Goal: Find specific page/section: Find specific page/section

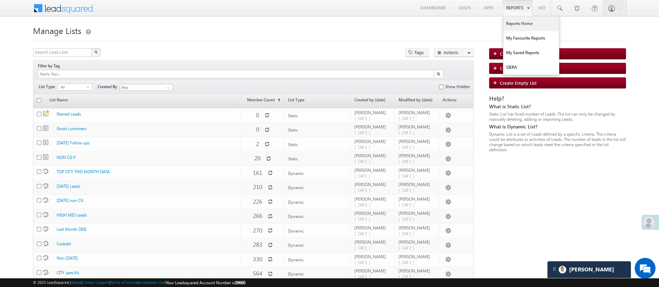
click at [520, 26] on link "Reports Home" at bounding box center [532, 23] width 56 height 15
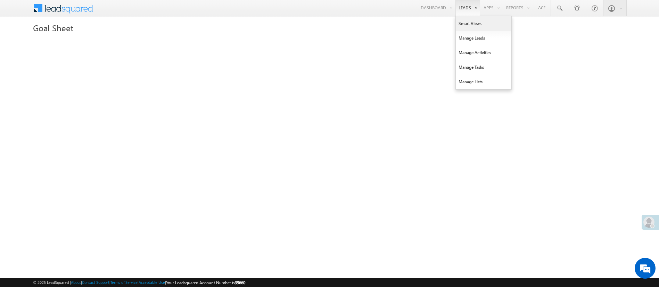
click at [463, 25] on link "Smart Views" at bounding box center [484, 23] width 56 height 15
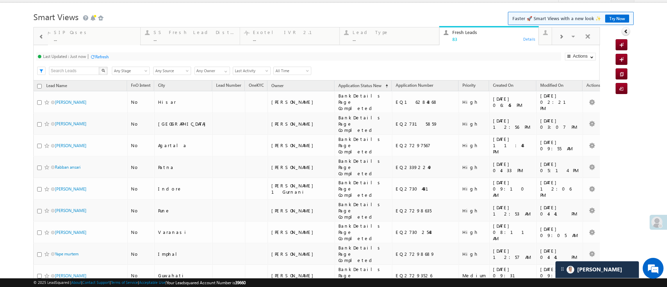
scroll to position [1, 0]
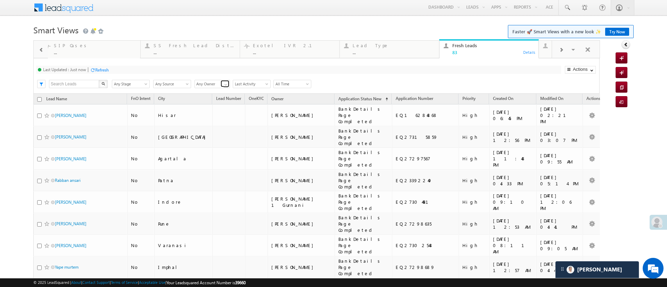
click at [224, 85] on span at bounding box center [226, 85] width 6 height 6
click at [217, 90] on link "Naseeba Khatoon" at bounding box center [213, 92] width 36 height 8
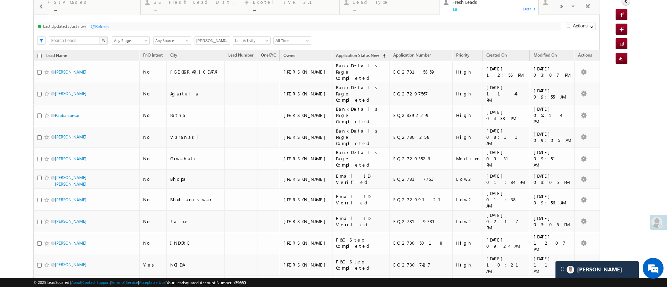
scroll to position [0, 0]
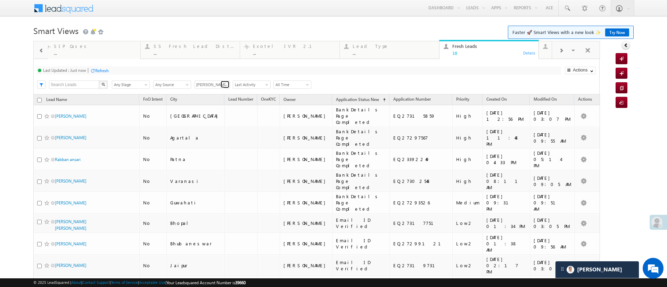
click at [224, 86] on span at bounding box center [226, 86] width 6 height 6
click at [209, 130] on link "Sandeep Kashyap" at bounding box center [213, 134] width 36 height 8
type input "Sandeep Kashyap"
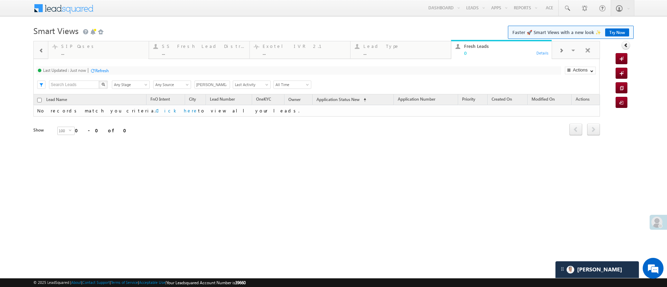
click at [219, 83] on input "Sandeep Kashyap" at bounding box center [212, 85] width 35 height 8
click at [227, 84] on span at bounding box center [226, 86] width 6 height 6
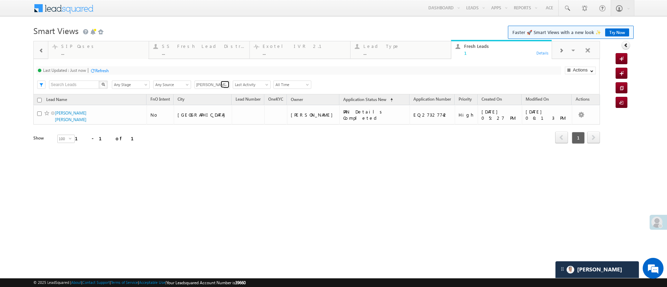
click at [225, 85] on span at bounding box center [226, 86] width 6 height 6
click at [220, 93] on link "Any Owner" at bounding box center [213, 93] width 36 height 8
type input "Any Owner"
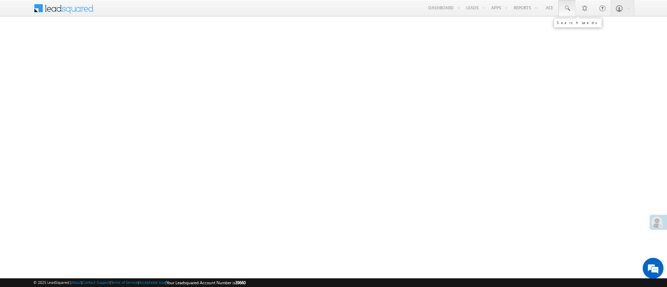
drag, startPoint x: 0, startPoint y: 0, endPoint x: 566, endPoint y: 9, distance: 565.8
click at [566, 9] on span at bounding box center [567, 8] width 7 height 7
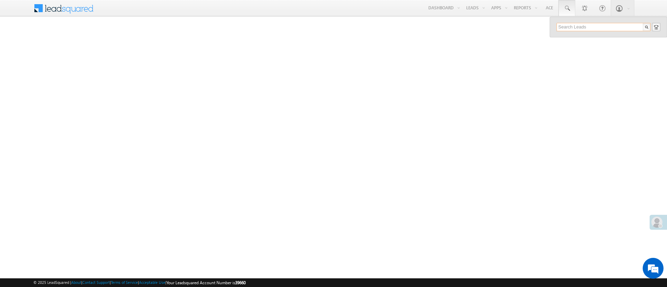
paste input "EQ27307959"
type input "EQ27307959"
click at [598, 43] on div "[PHONE_NUMBER]" at bounding box center [606, 45] width 93 height 8
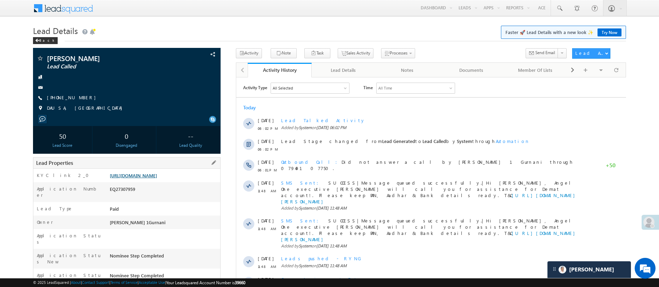
click at [157, 178] on link "[URL][DOMAIN_NAME]" at bounding box center [133, 176] width 47 height 6
